Goal: Navigation & Orientation: Find specific page/section

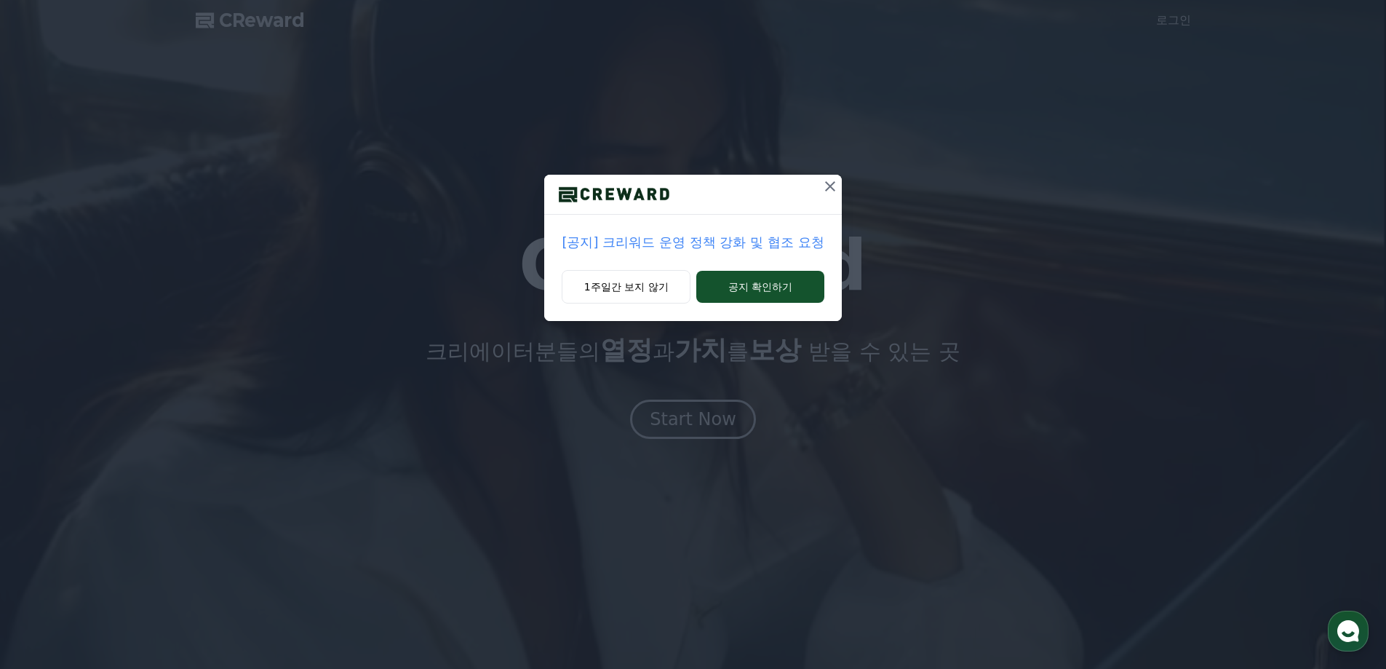
click at [827, 191] on icon at bounding box center [829, 186] width 17 height 17
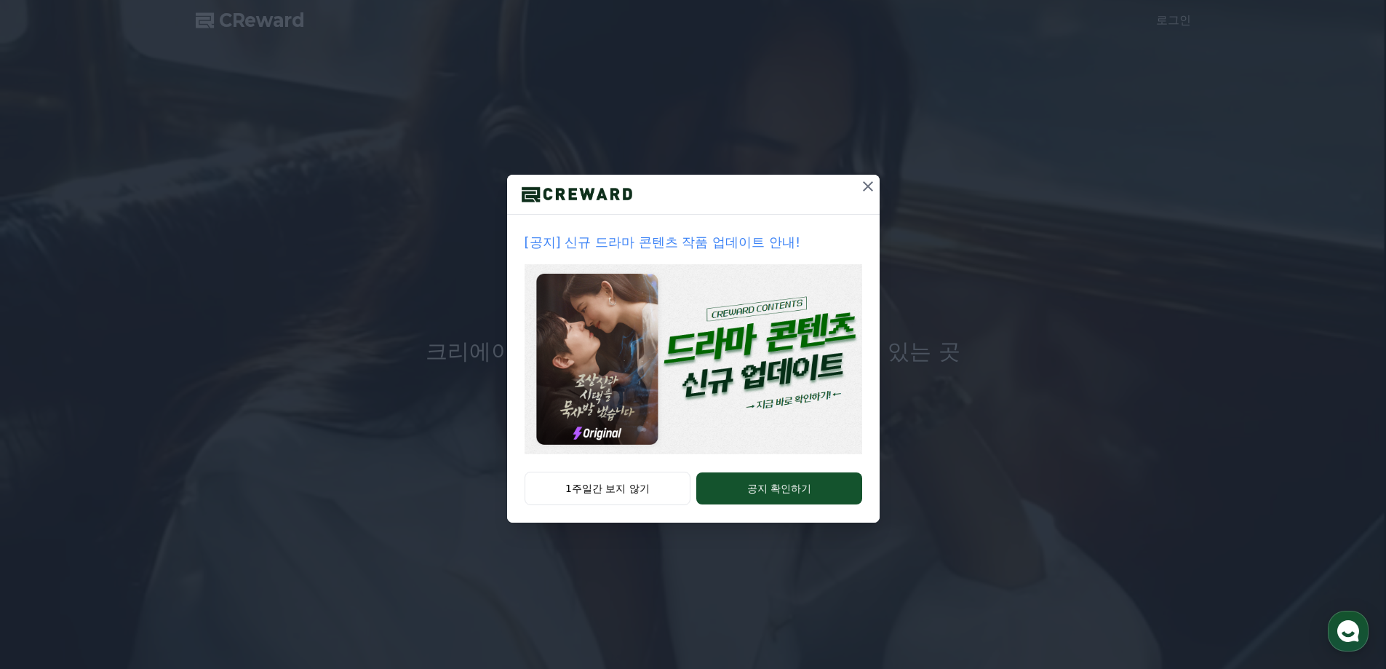
click at [864, 188] on icon at bounding box center [867, 186] width 17 height 17
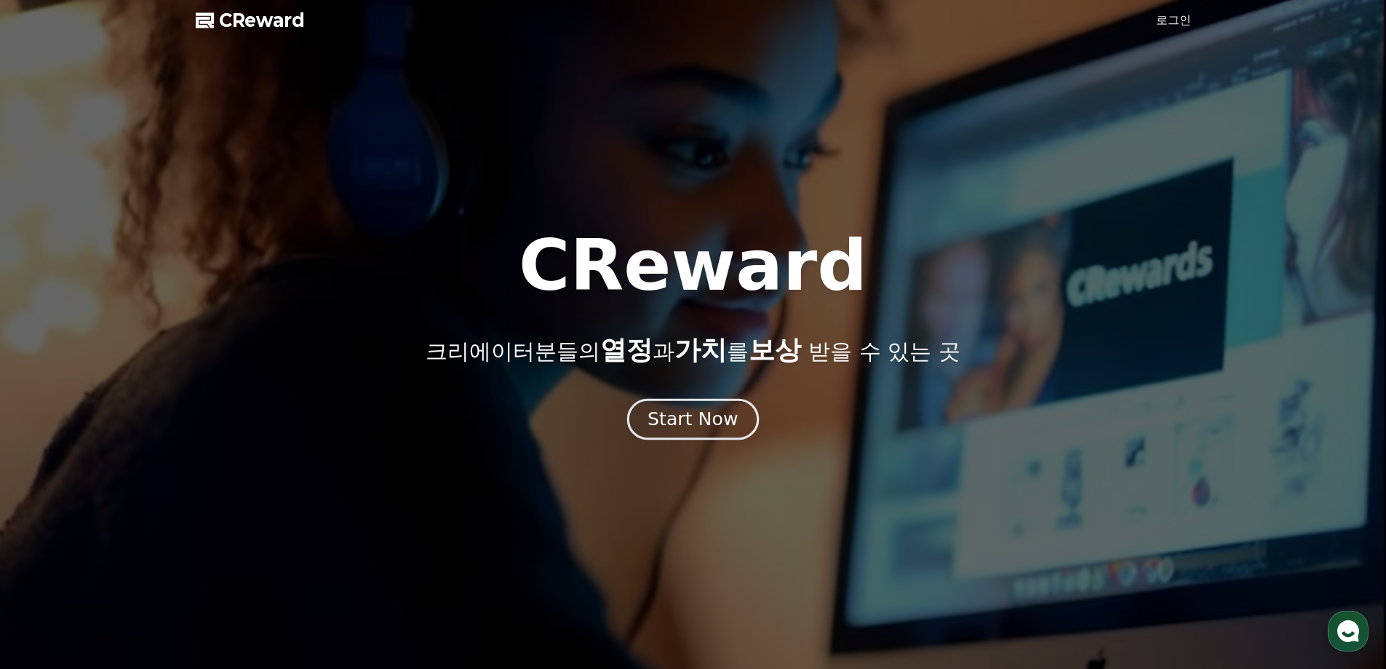
click at [703, 422] on div "Start Now" at bounding box center [692, 419] width 90 height 25
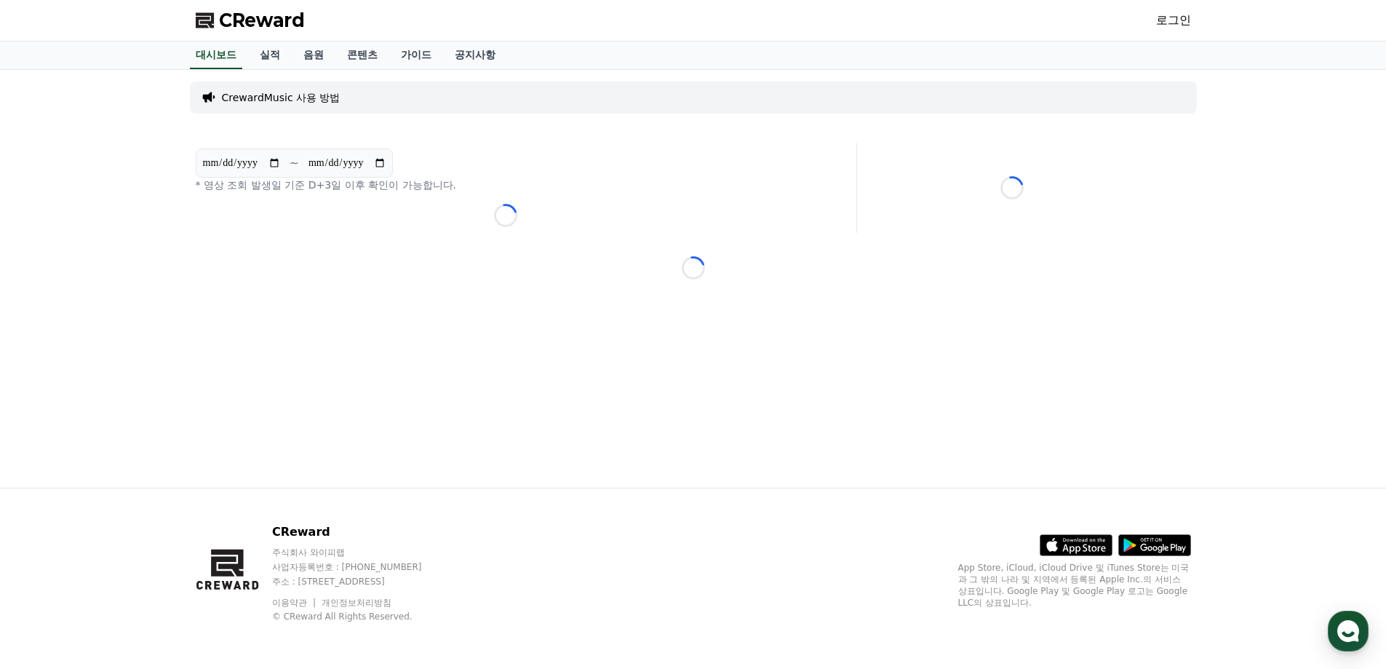
click at [306, 102] on p "CrewardMusic 사용 방법" at bounding box center [281, 97] width 119 height 15
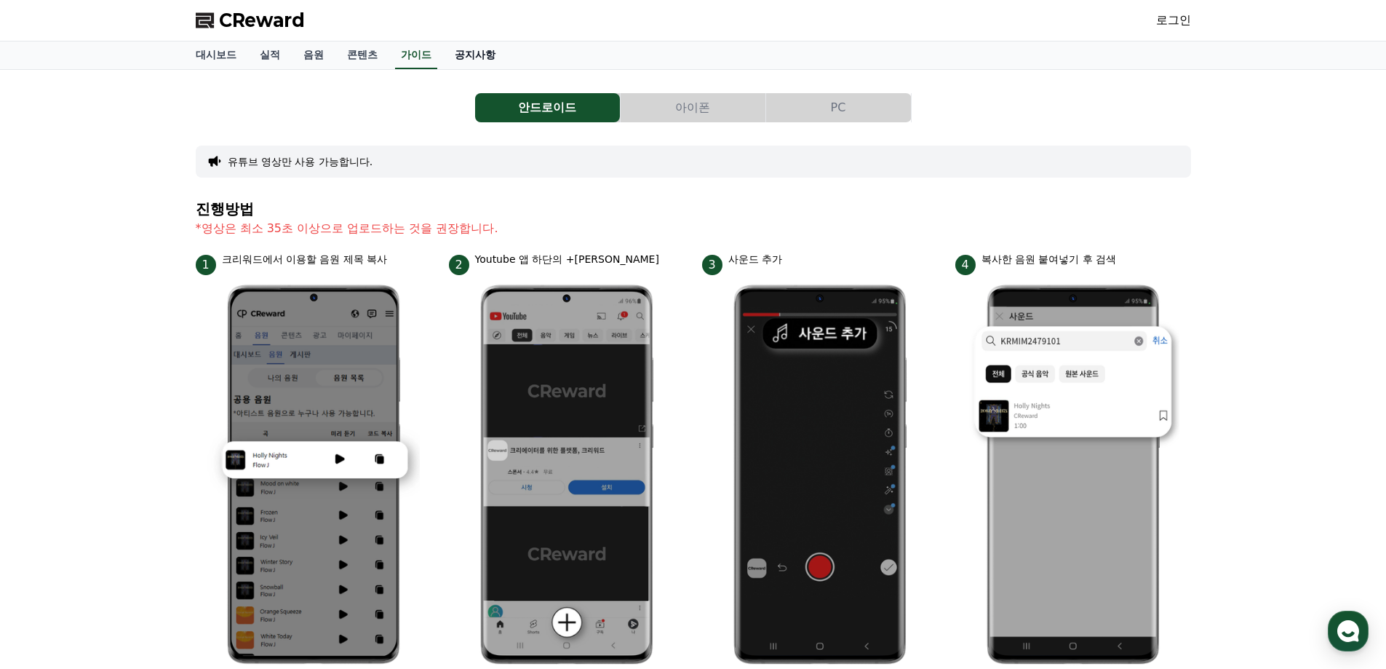
click at [469, 55] on link "공지사항" at bounding box center [475, 55] width 64 height 28
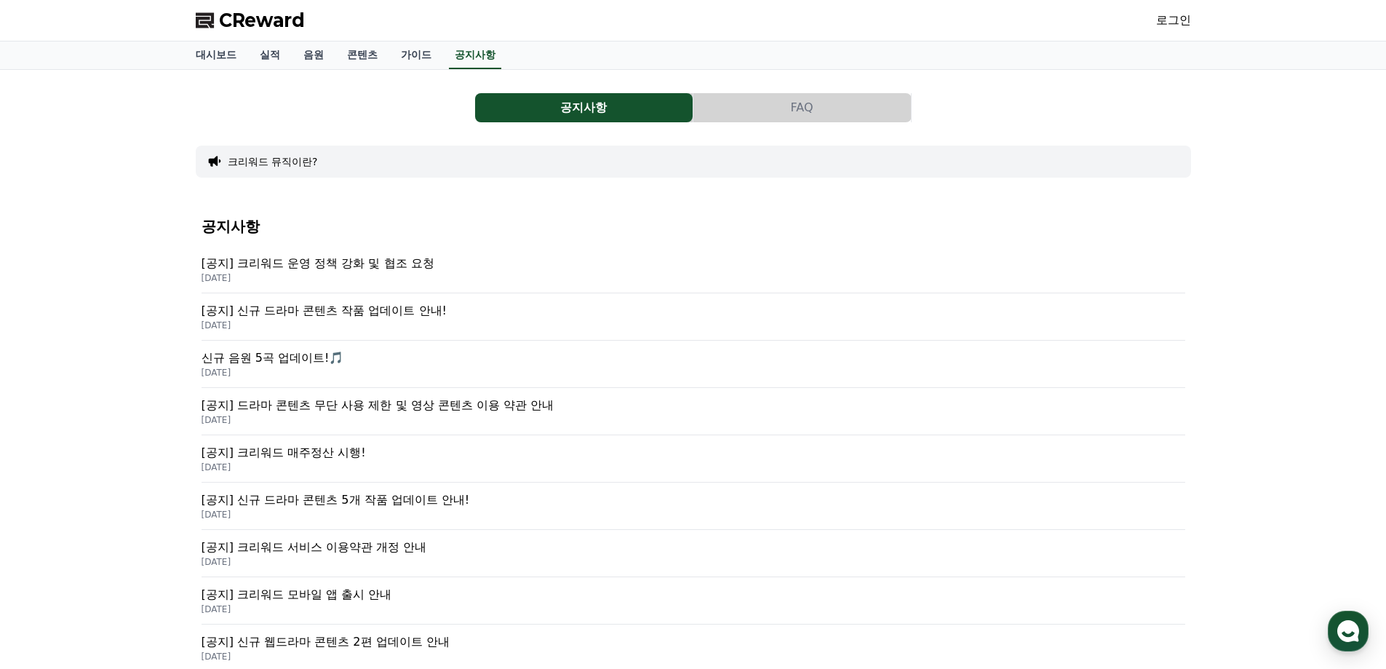
click at [356, 314] on p "[공지] 신규 드라마 콘텐츠 작품 업데이트 안내!" at bounding box center [694, 310] width 984 height 17
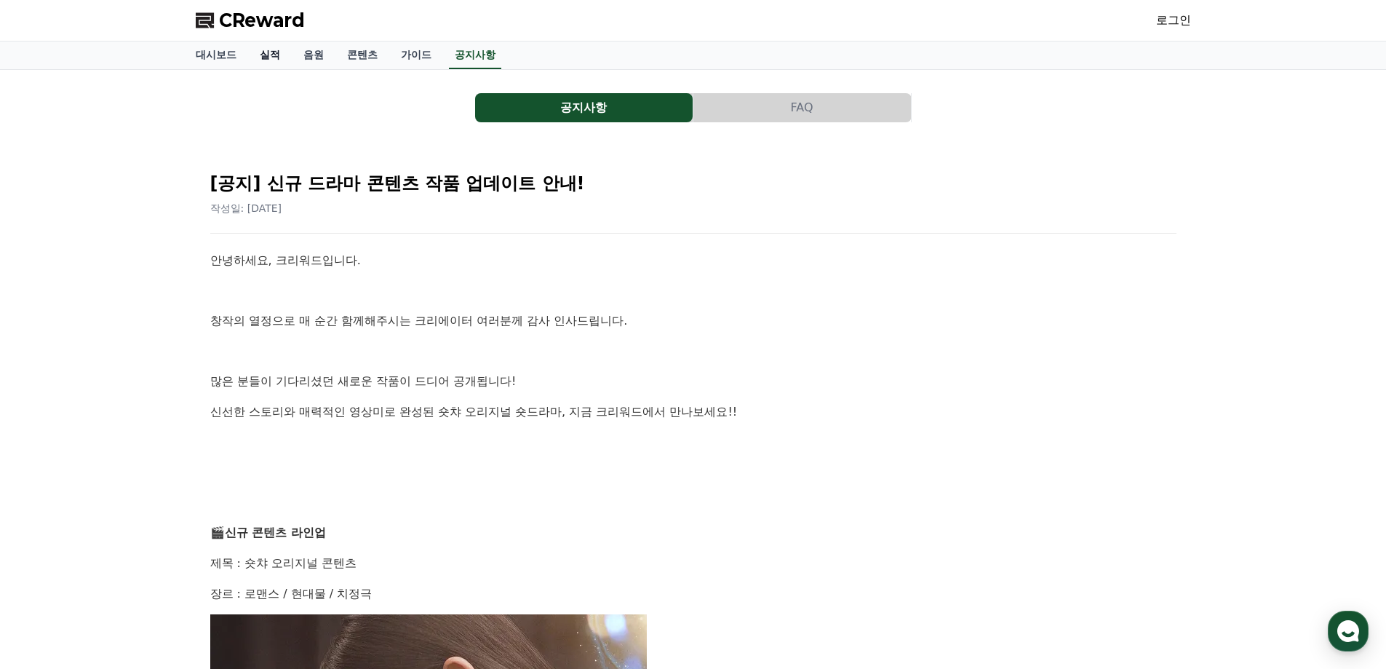
click at [264, 61] on link "실적" at bounding box center [270, 55] width 44 height 28
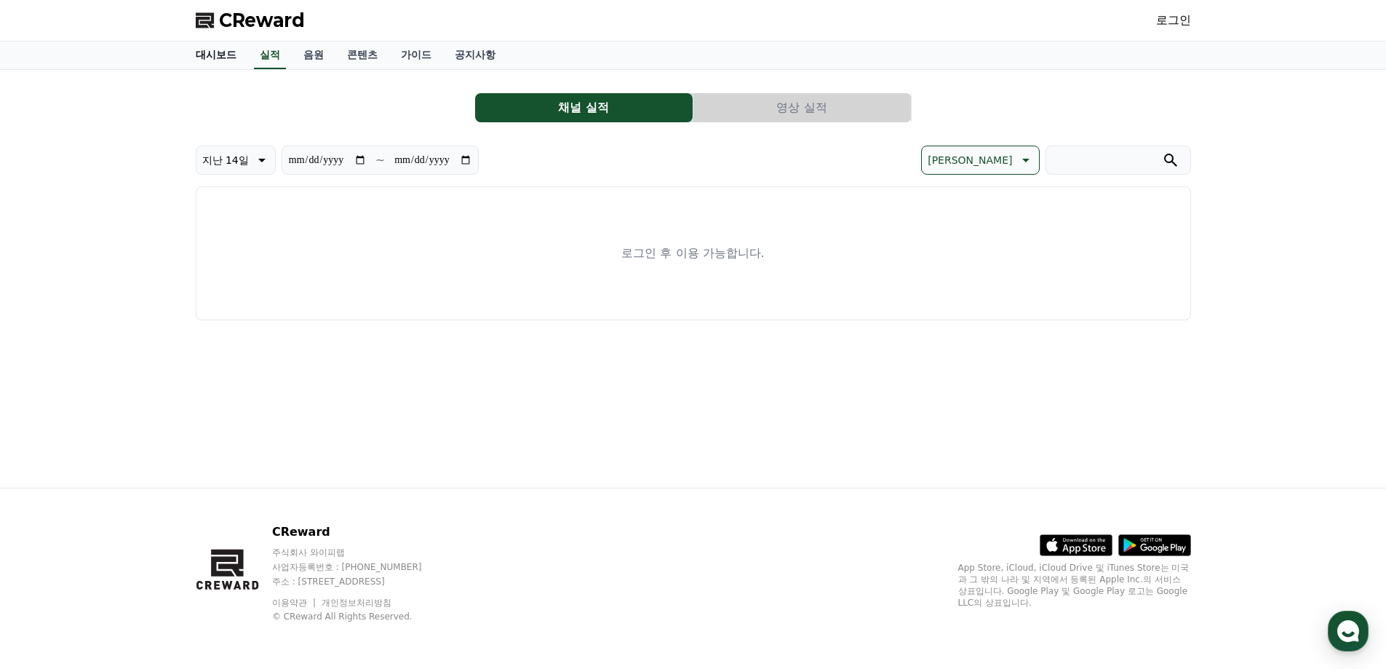
click at [217, 57] on link "대시보드" at bounding box center [216, 55] width 64 height 28
